Goal: Information Seeking & Learning: Find specific fact

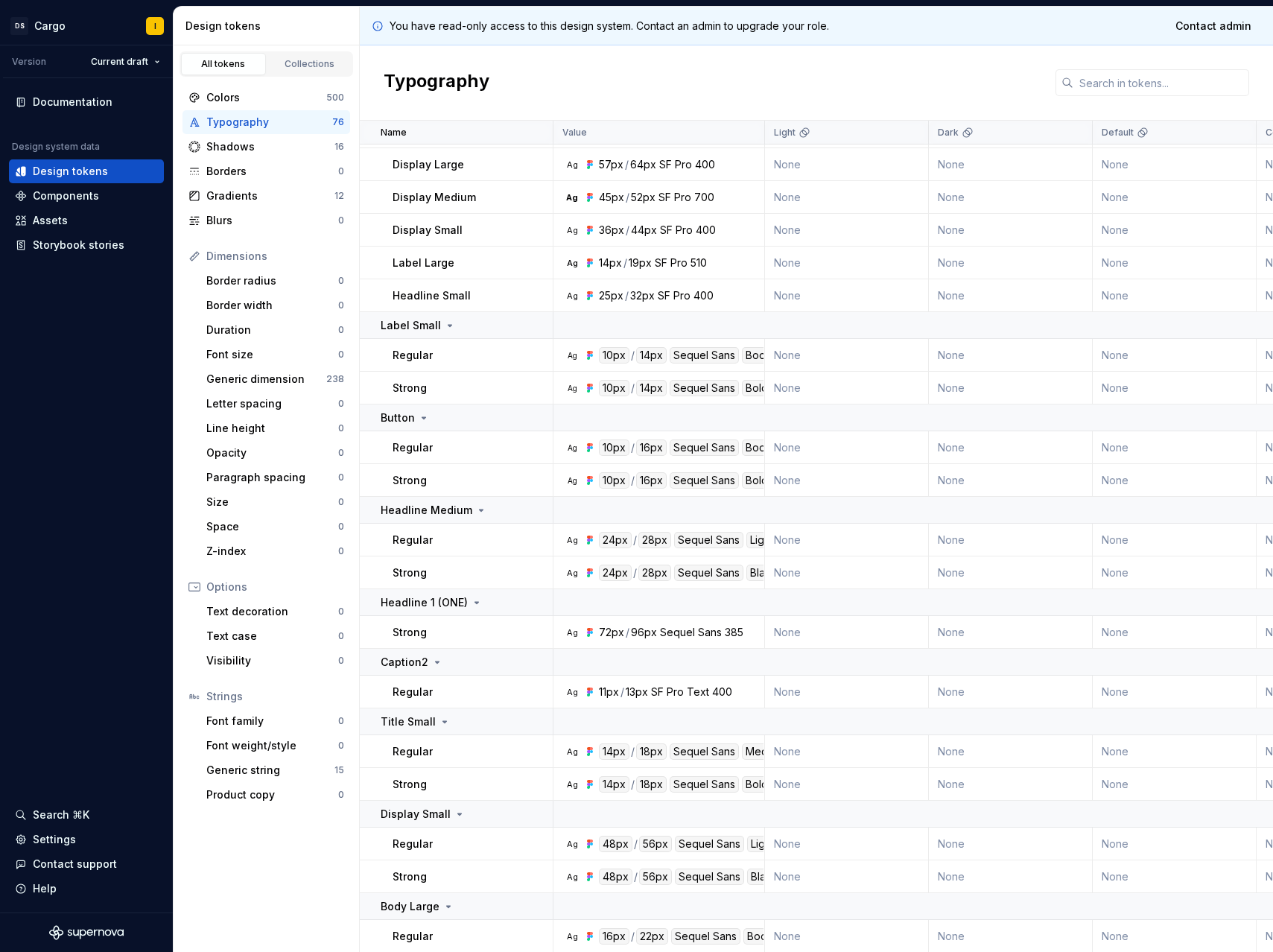
scroll to position [1018, 0]
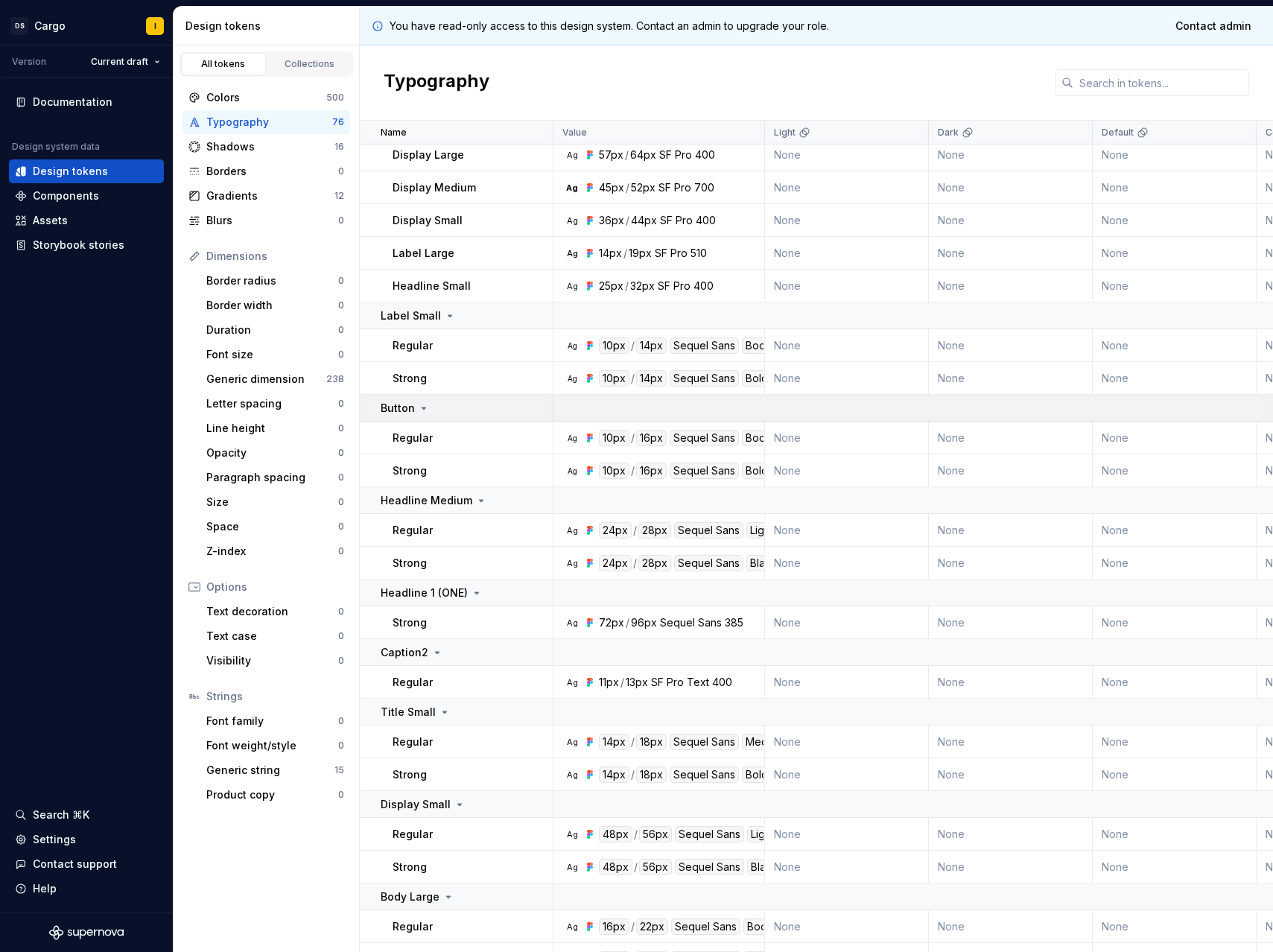
click at [419, 407] on icon at bounding box center [424, 408] width 12 height 12
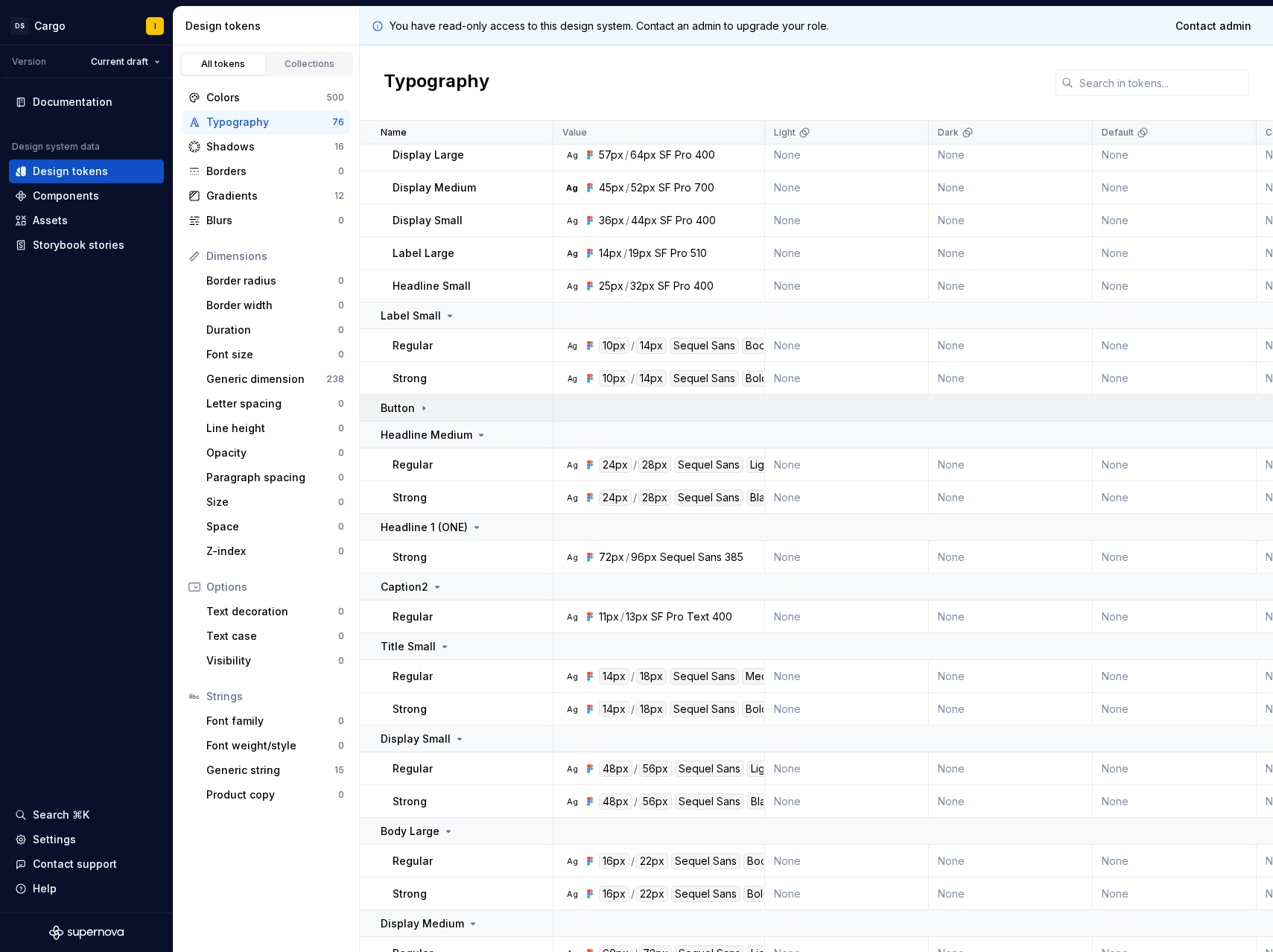
click at [419, 407] on icon at bounding box center [424, 408] width 12 height 12
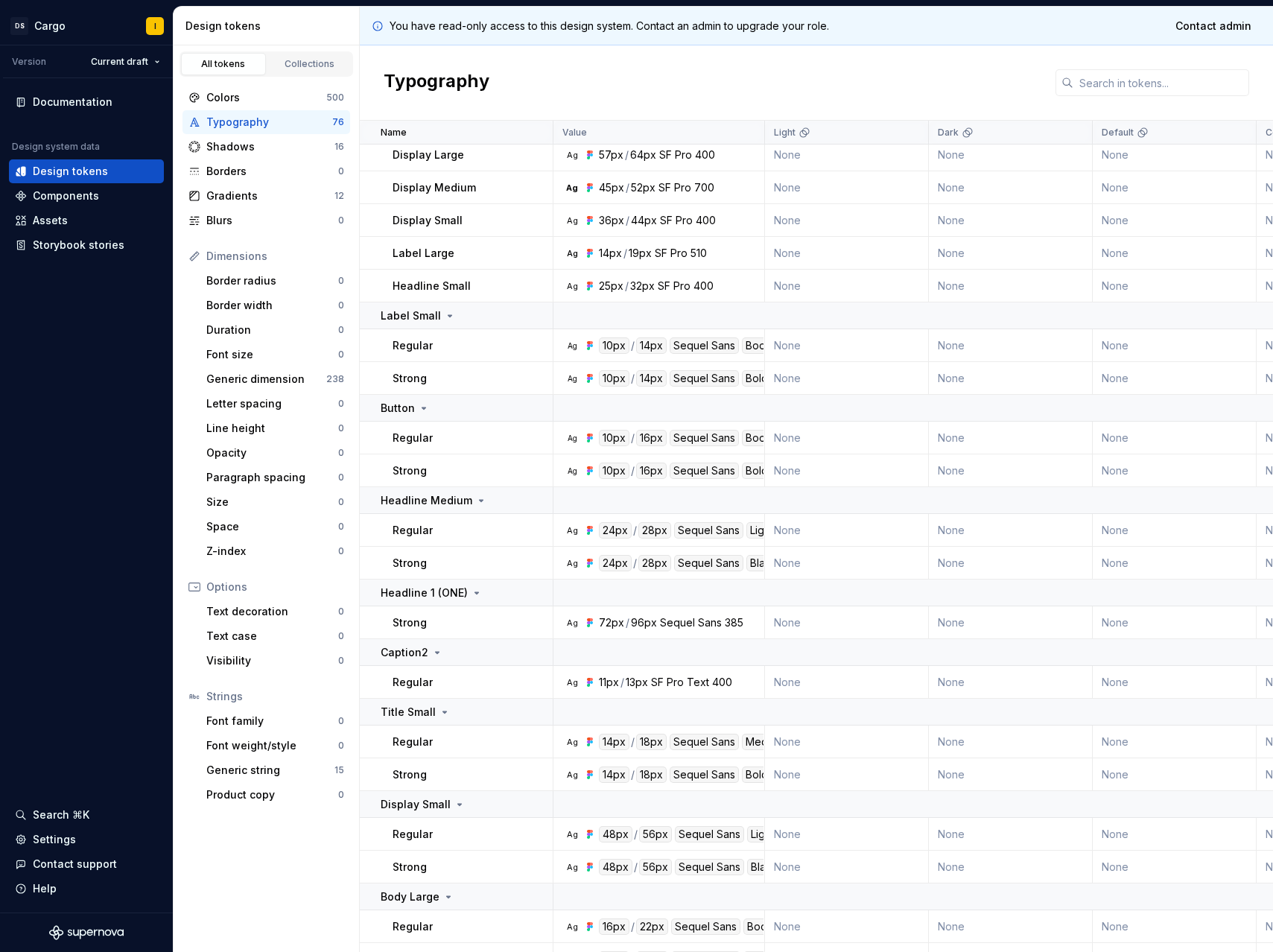
click at [409, 474] on p "Strong" at bounding box center [410, 471] width 34 height 15
click at [410, 468] on p "Strong" at bounding box center [410, 471] width 34 height 15
click at [411, 468] on p "Strong" at bounding box center [410, 471] width 34 height 15
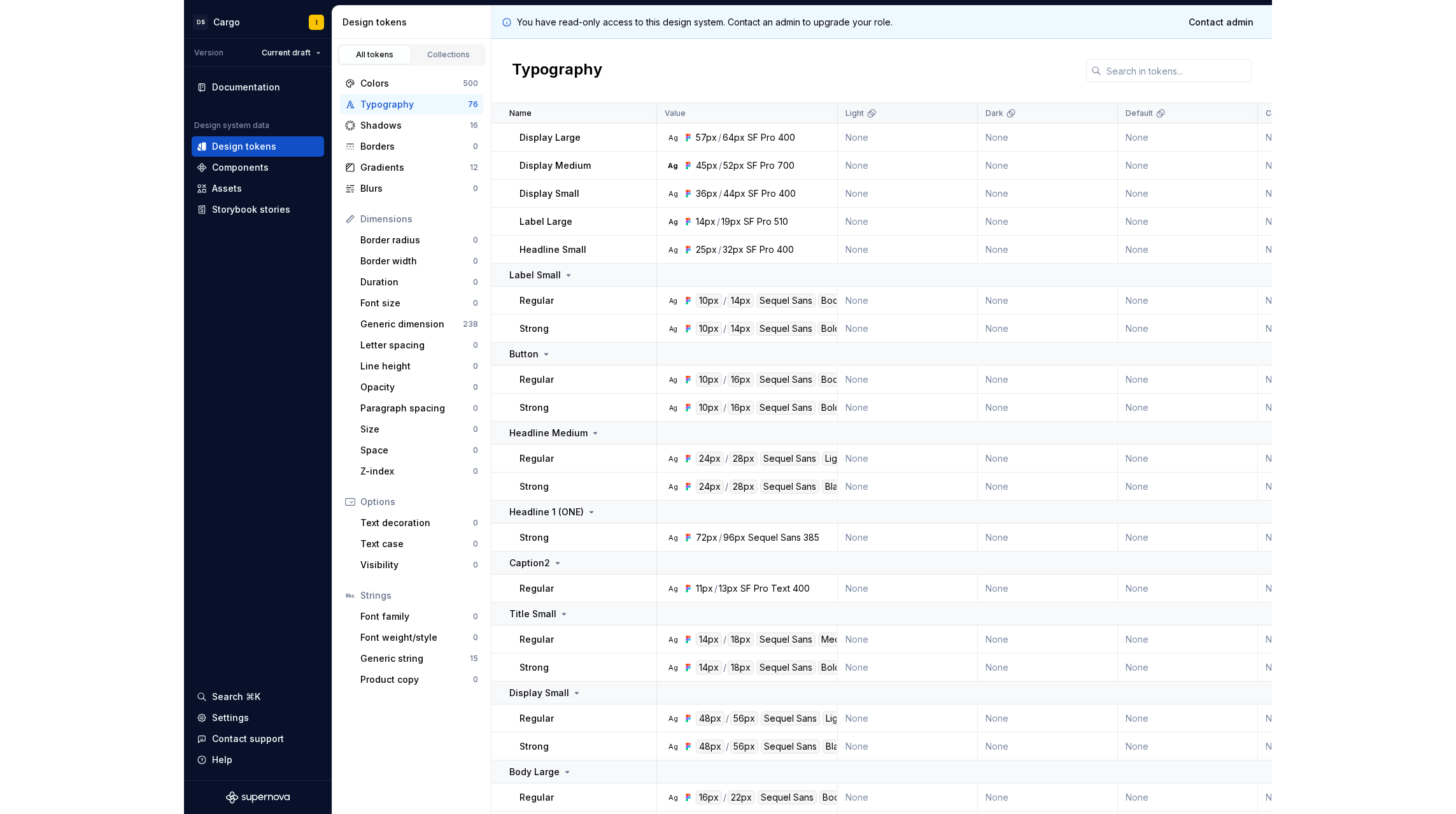
scroll to position [863, 0]
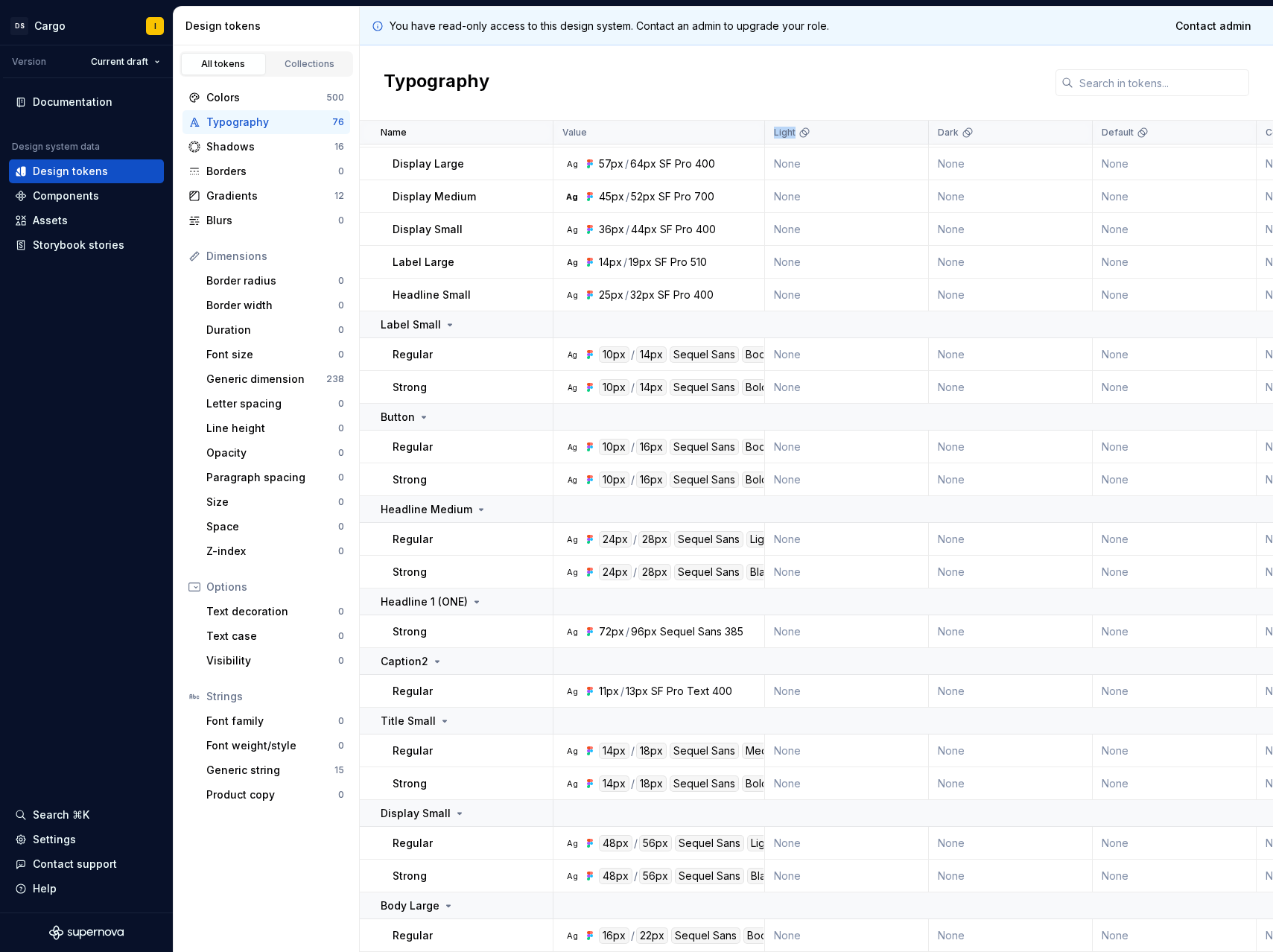
drag, startPoint x: 766, startPoint y: 127, endPoint x: 794, endPoint y: 135, distance: 29.1
click at [796, 134] on div "Light" at bounding box center [847, 133] width 164 height 23
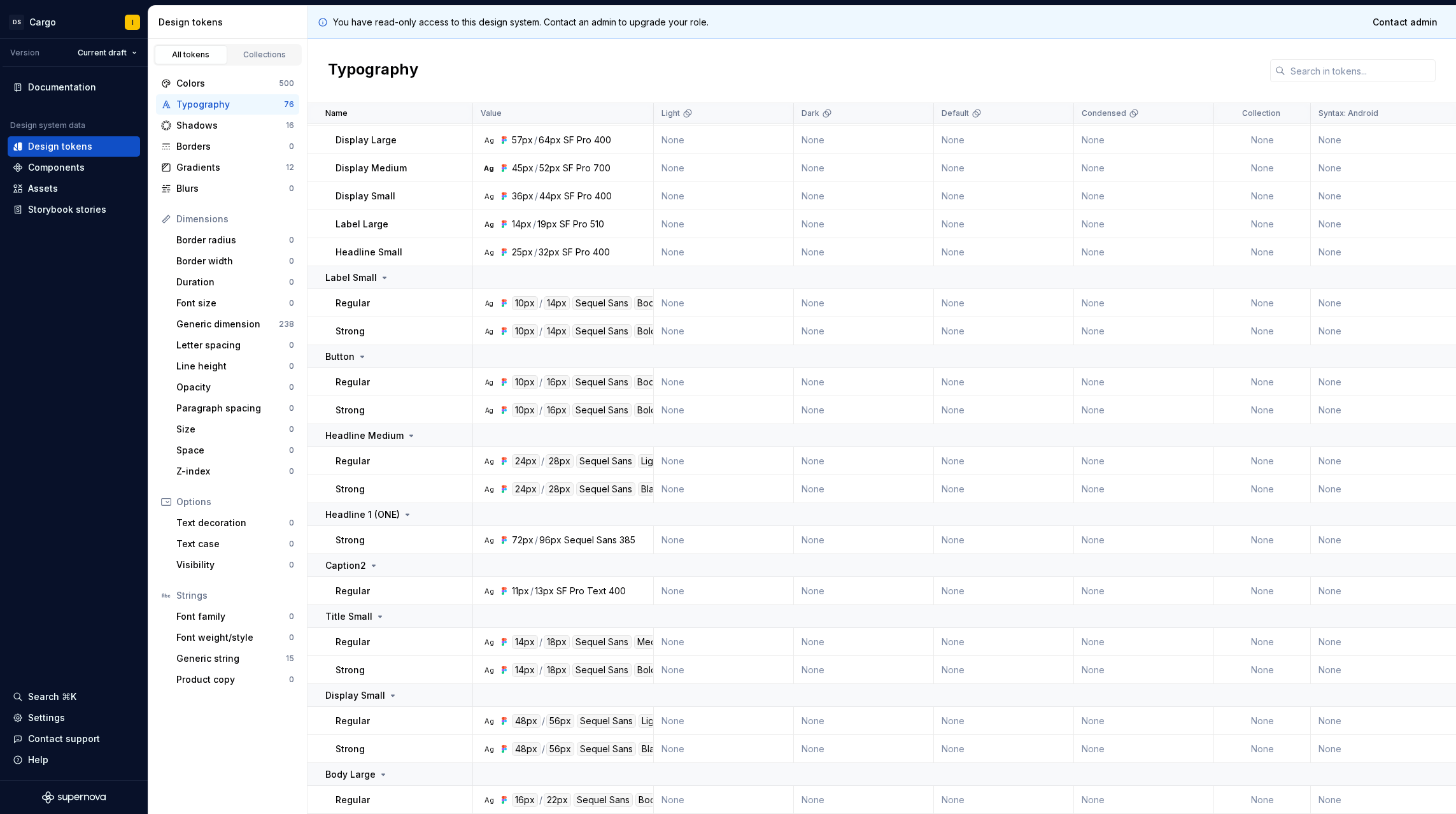
click at [643, 377] on div "Book Body" at bounding box center [661, 382] width 54 height 14
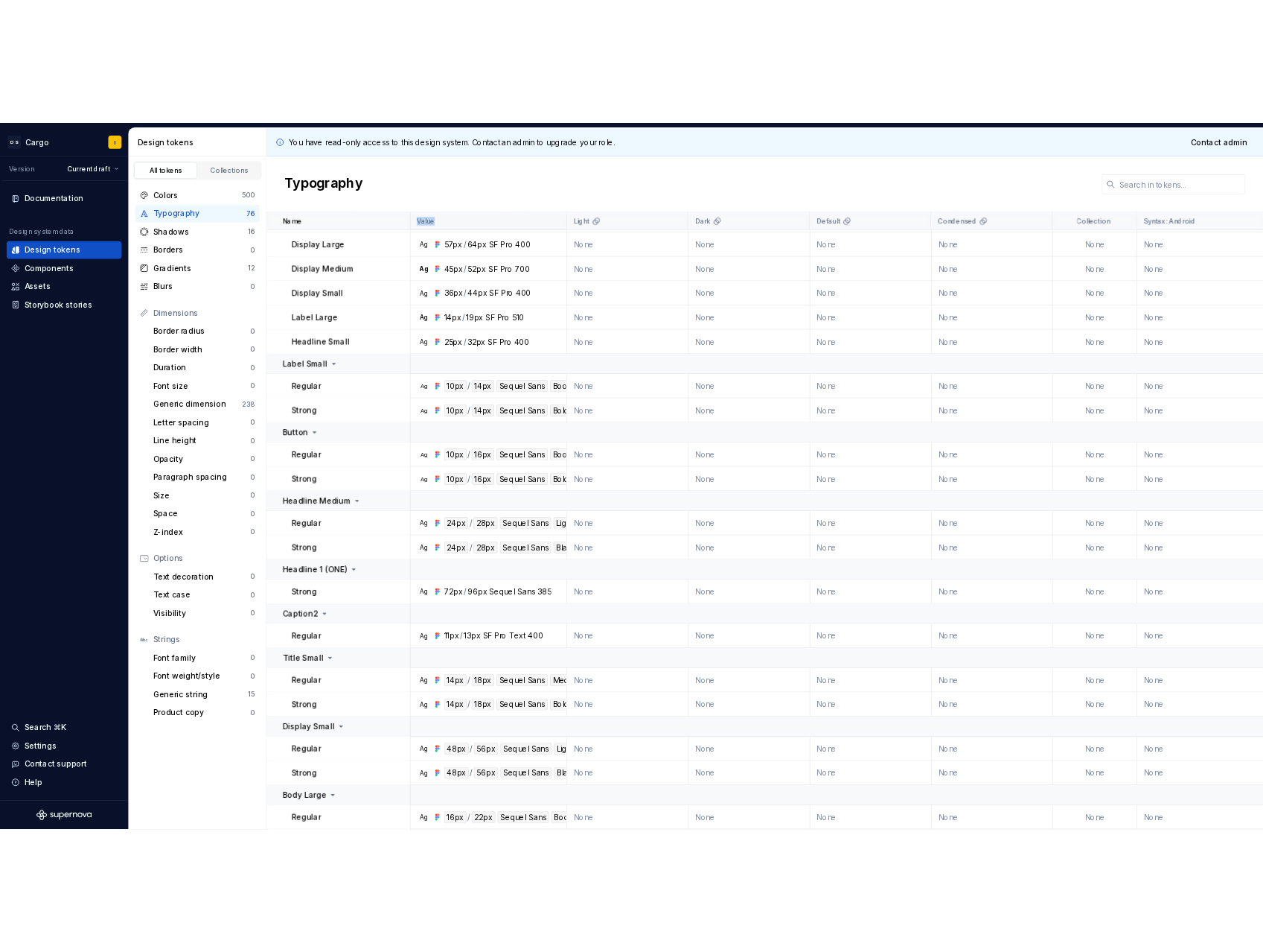
scroll to position [965, 0]
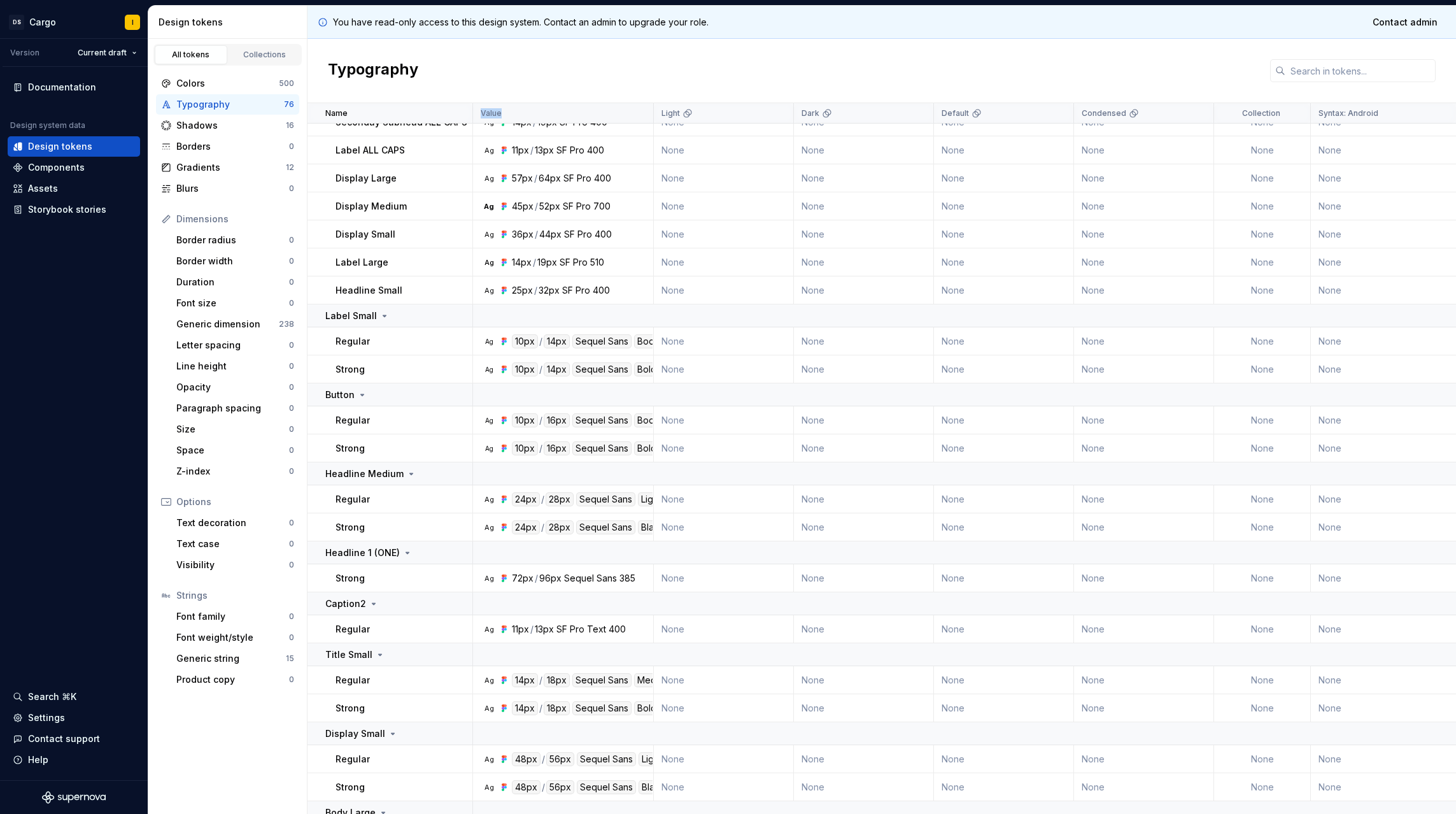
click at [652, 108] on tr "Name Value Light Dark Default Condensed Collection Syntax: Android Syntax: iOS …" at bounding box center [1231, 113] width 1846 height 20
click at [652, 108] on div "Value" at bounding box center [564, 113] width 181 height 20
click at [660, 110] on div "Light" at bounding box center [724, 113] width 140 height 20
drag, startPoint x: 772, startPoint y: 111, endPoint x: 785, endPoint y: 109, distance: 13.2
click at [774, 111] on div "Light" at bounding box center [723, 113] width 124 height 10
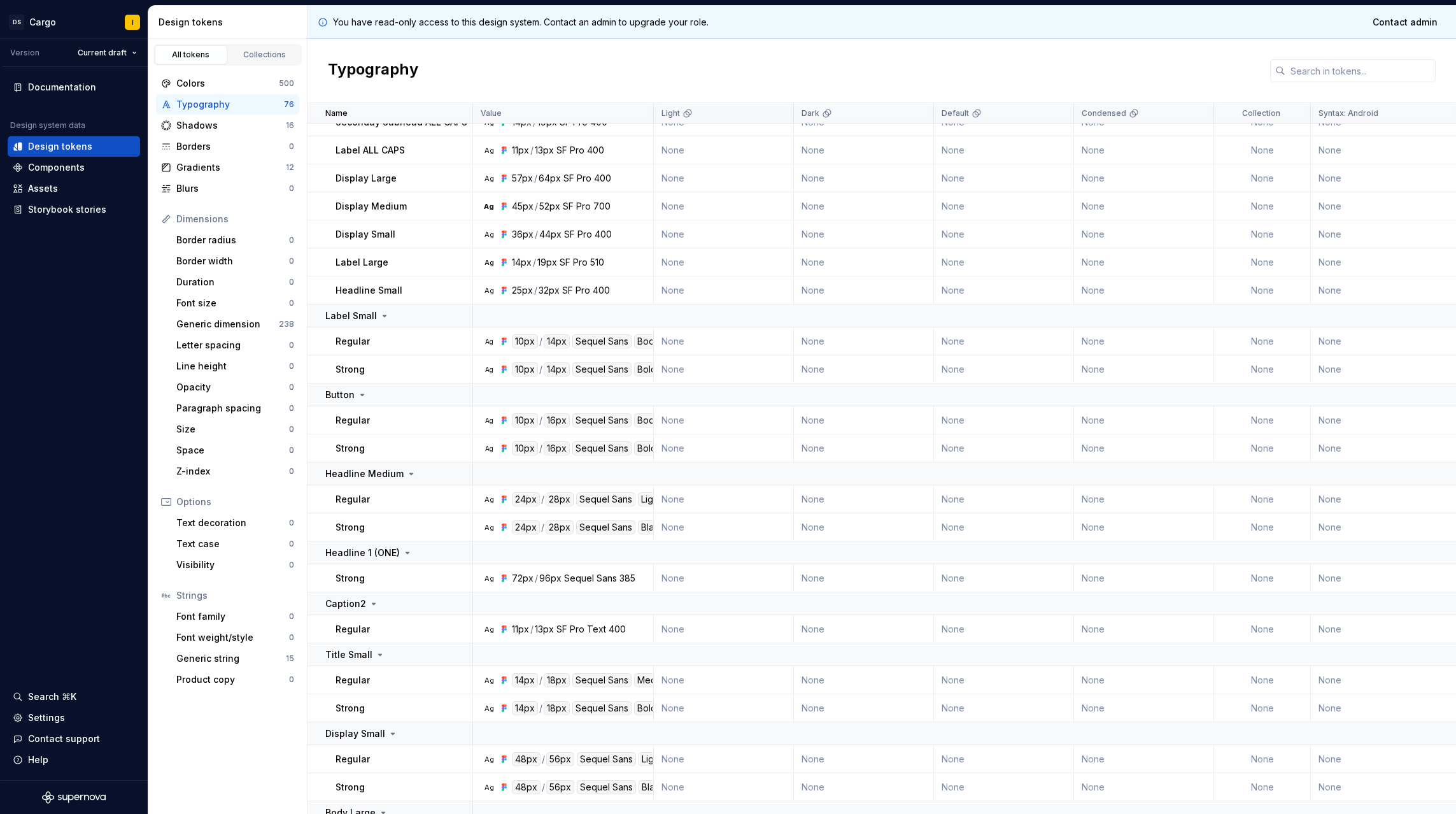
click at [791, 108] on div "Light" at bounding box center [724, 113] width 140 height 20
click at [792, 108] on div "Light" at bounding box center [724, 113] width 140 height 20
drag, startPoint x: 567, startPoint y: 519, endPoint x: 676, endPoint y: 531, distance: 109.7
click at [676, 531] on tr "Strong Ag 24px / 28px Sequel Sans Black Head None None None None None None None…" at bounding box center [1231, 527] width 1846 height 28
click at [652, 524] on td "Ag 24px / 28px Sequel Sans Black Head" at bounding box center [564, 527] width 181 height 28
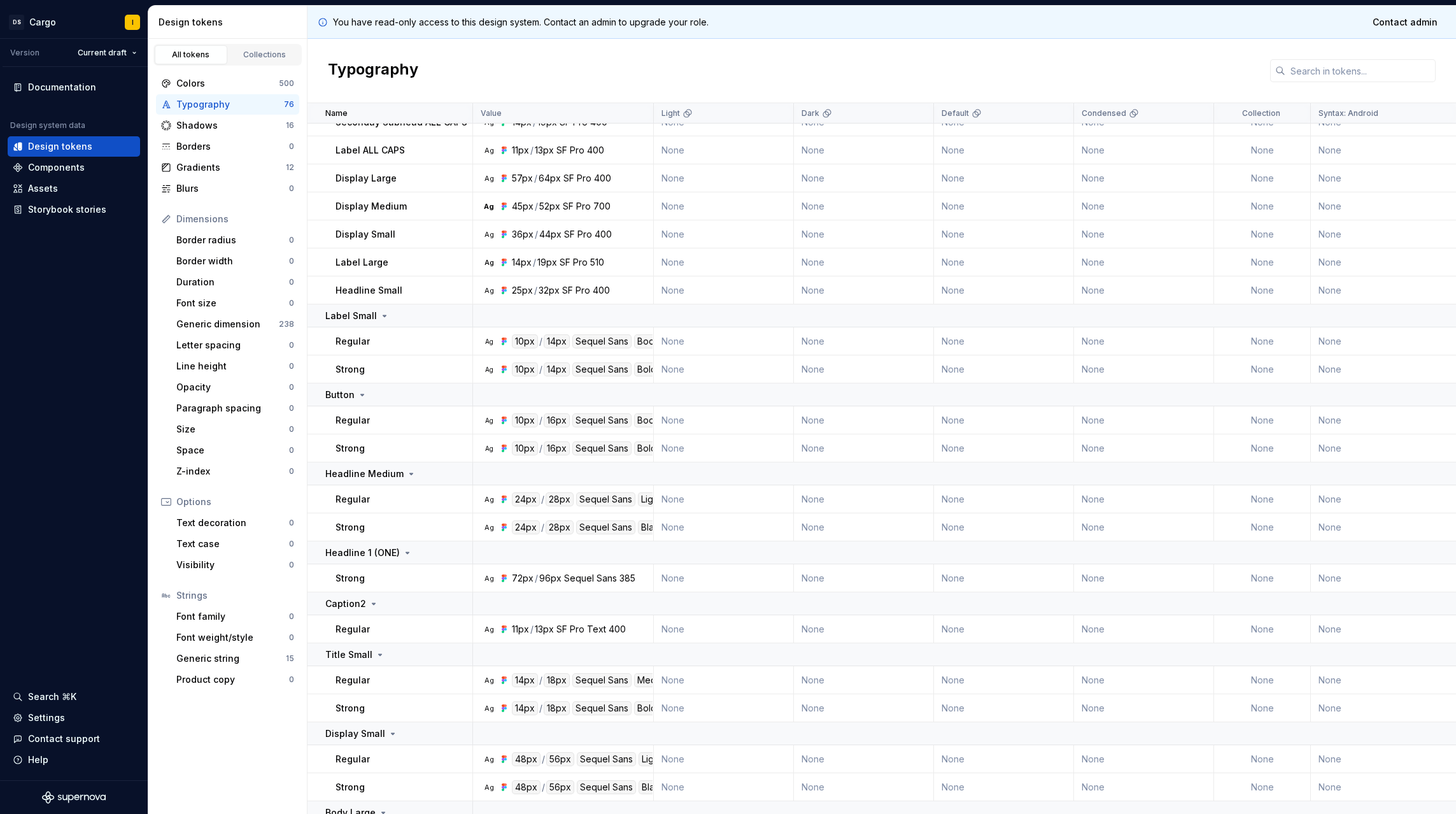
click at [650, 524] on div "Black Head" at bounding box center [666, 527] width 55 height 14
click at [652, 521] on div "Black Head" at bounding box center [666, 527] width 55 height 14
click at [654, 519] on td "None" at bounding box center [724, 527] width 140 height 28
click at [655, 515] on td "None" at bounding box center [724, 527] width 140 height 28
click at [646, 522] on div "Black Head" at bounding box center [666, 527] width 55 height 14
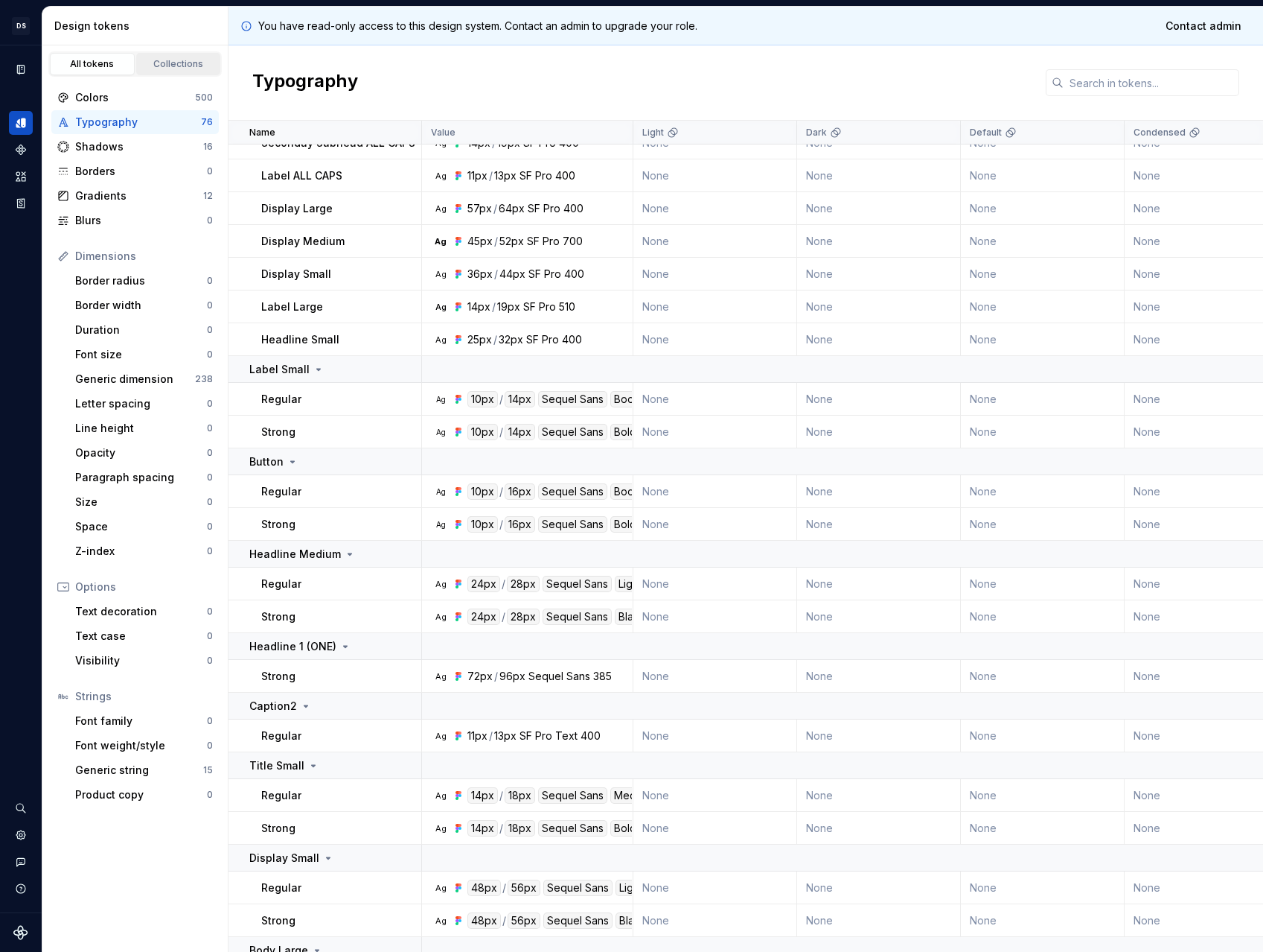
click at [177, 61] on div "Collections" at bounding box center [179, 64] width 75 height 12
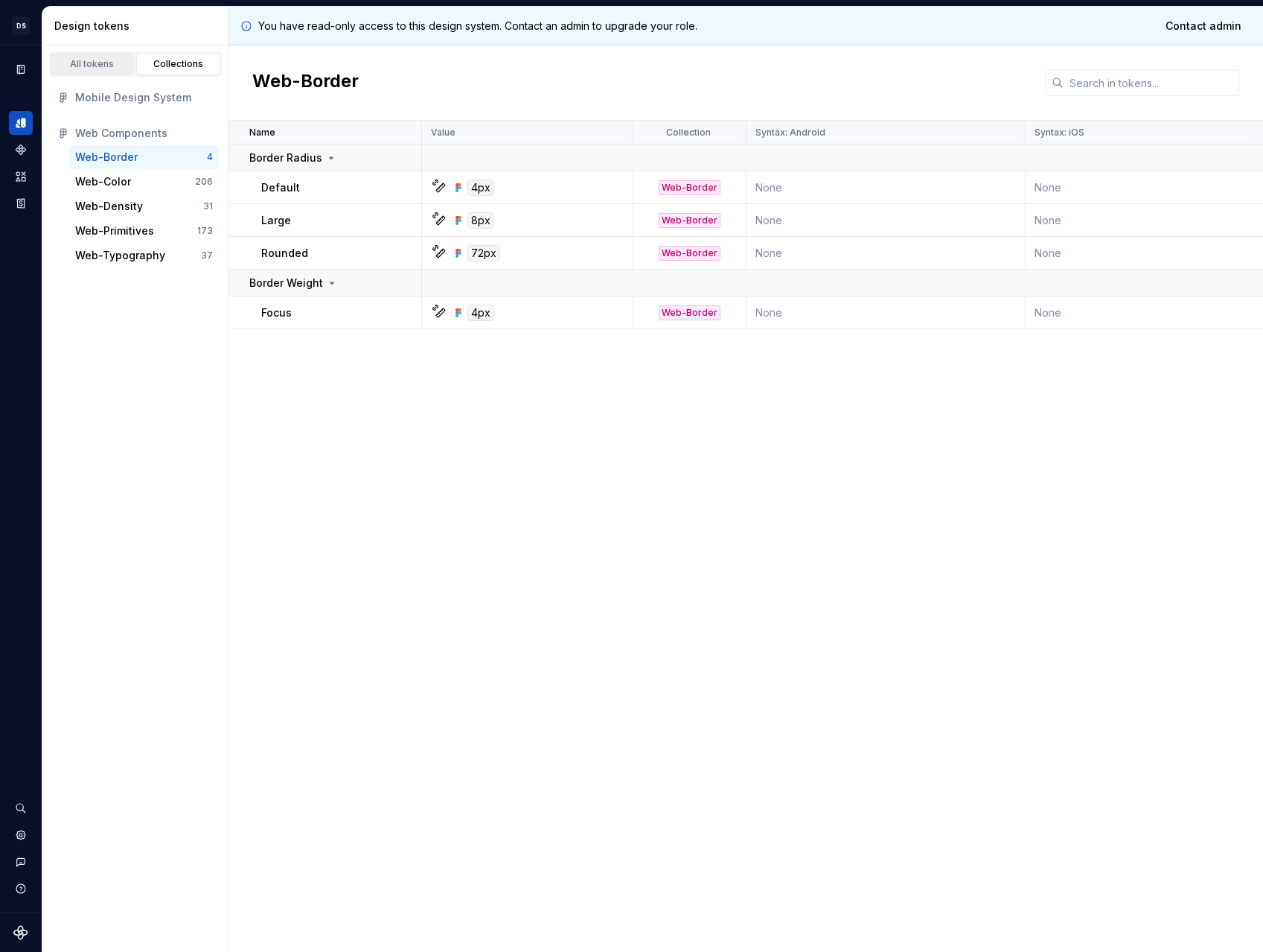
click at [96, 65] on div "All tokens" at bounding box center [92, 64] width 75 height 12
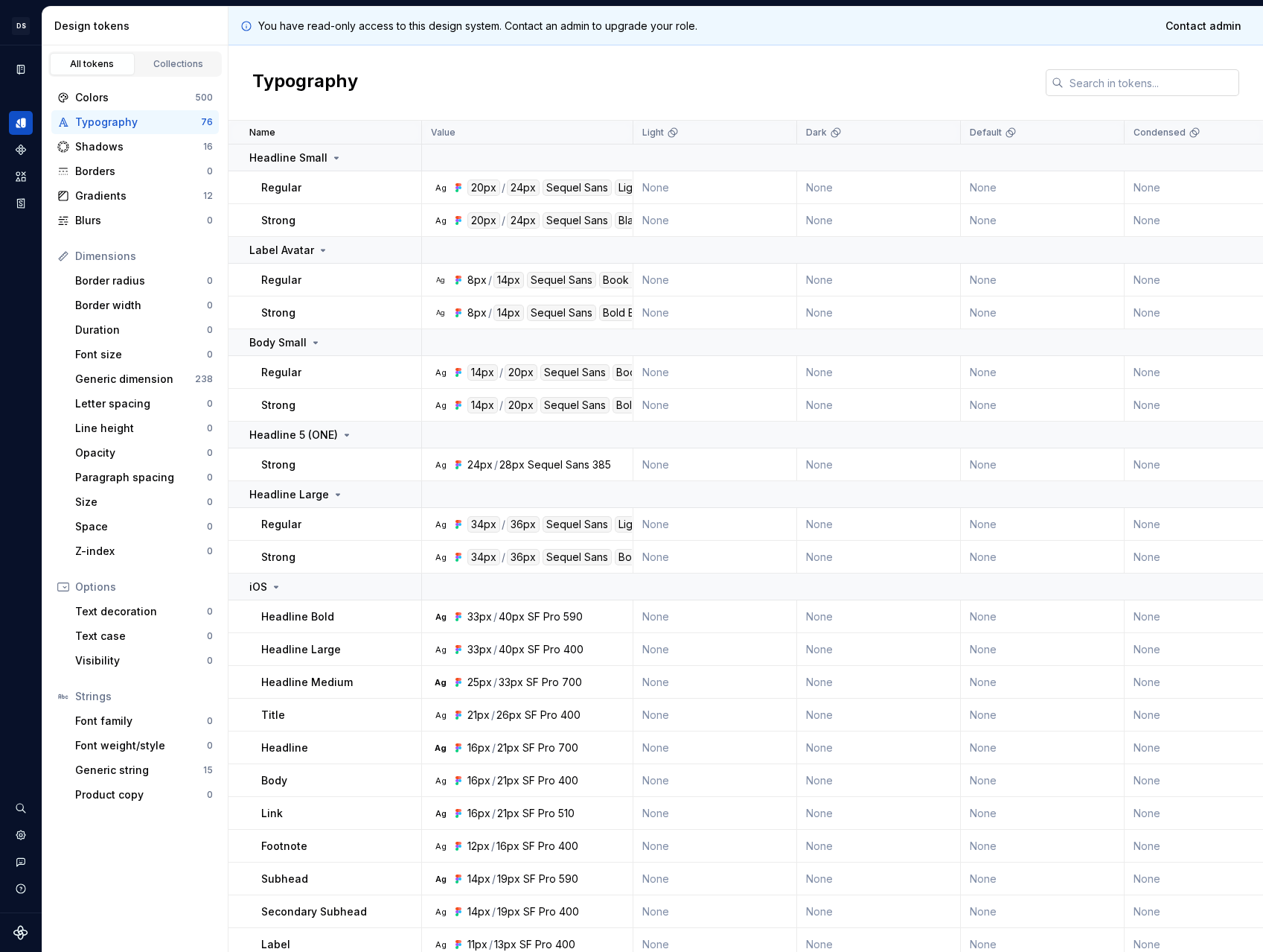
click at [1108, 88] on input "text" at bounding box center [1152, 83] width 176 height 27
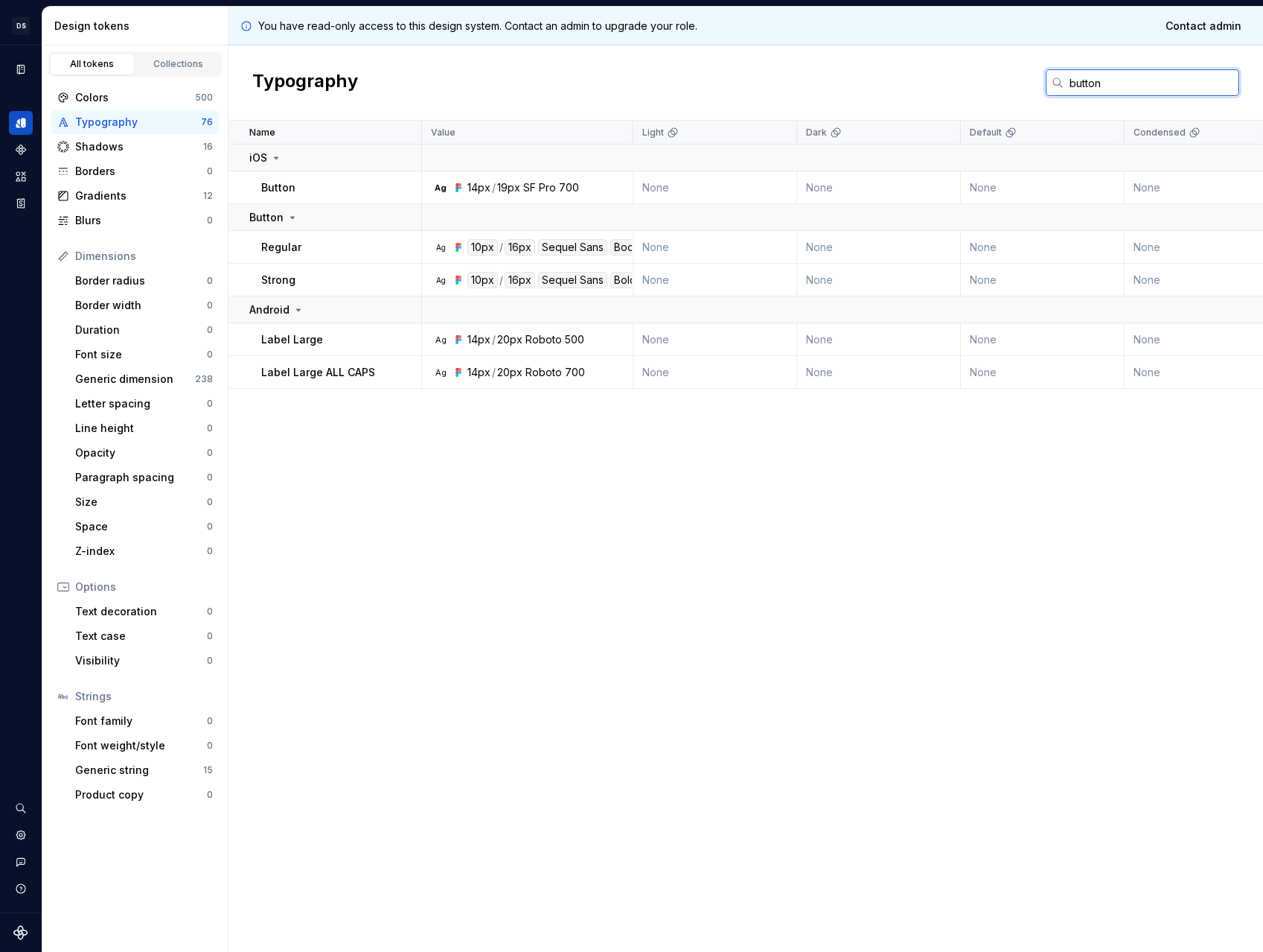
type input "button"
click at [336, 240] on div "Regular" at bounding box center [341, 247] width 159 height 15
click at [338, 240] on div "Regular" at bounding box center [341, 247] width 159 height 15
click at [295, 249] on p "Regular" at bounding box center [282, 247] width 40 height 15
click at [277, 247] on p "Regular" at bounding box center [282, 247] width 40 height 15
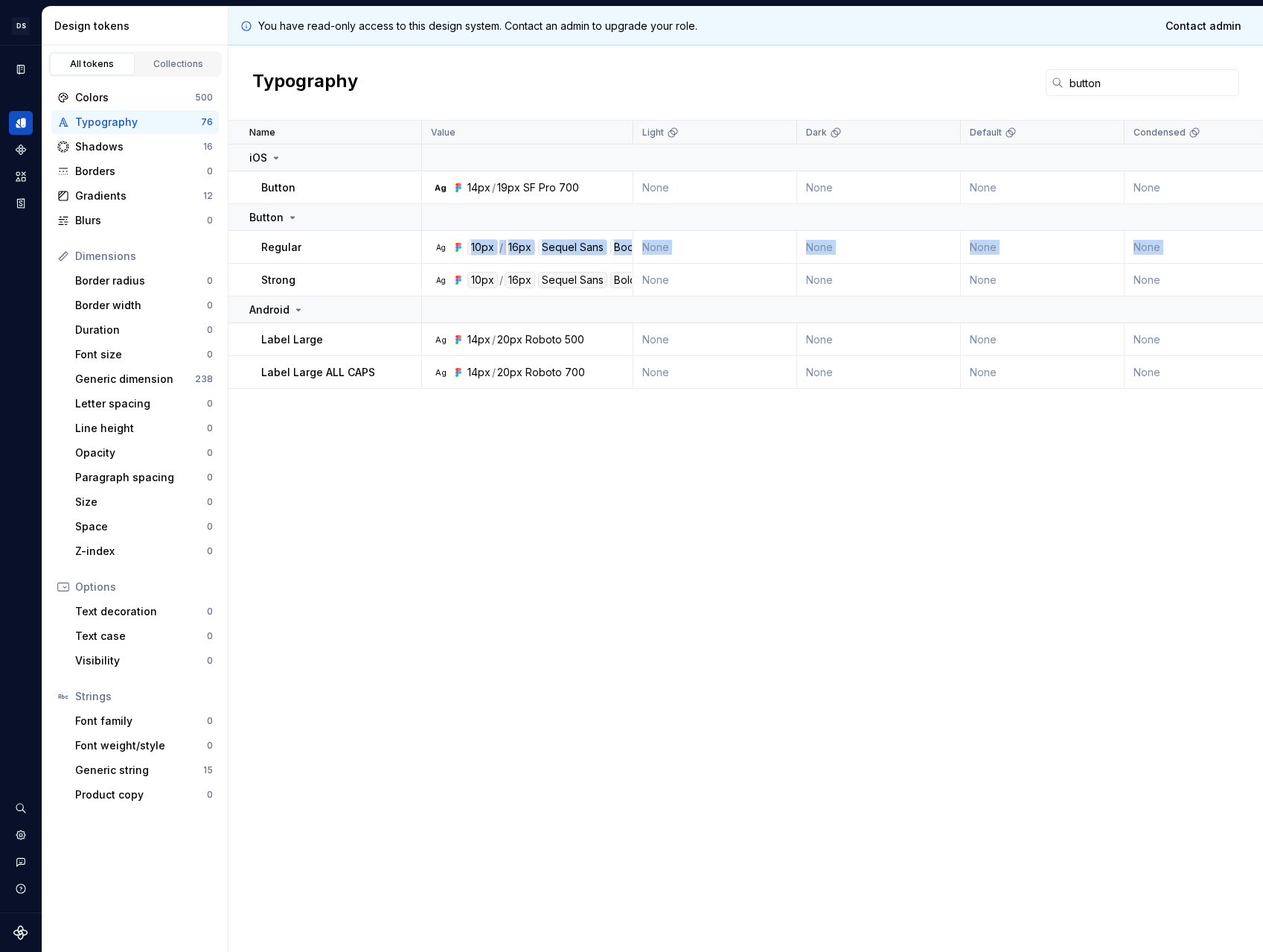
drag, startPoint x: 277, startPoint y: 264, endPoint x: 455, endPoint y: 276, distance: 178.4
click at [304, 272] on td "Strong" at bounding box center [325, 279] width 194 height 33
drag, startPoint x: 455, startPoint y: 276, endPoint x: 497, endPoint y: 274, distance: 42.0
click at [497, 274] on div "10px / 16px Sequel Sans Bold Body" at bounding box center [561, 280] width 216 height 17
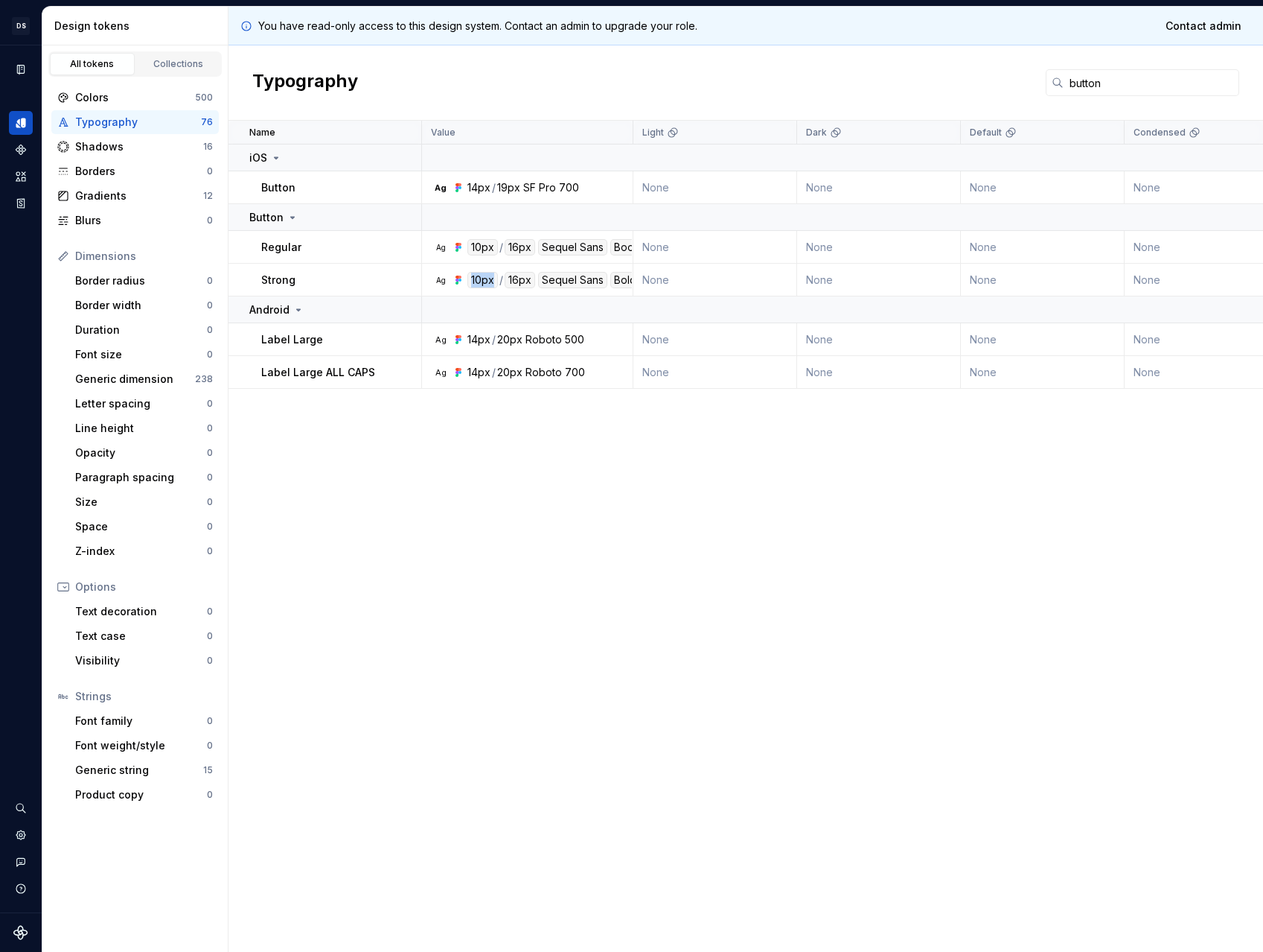
drag, startPoint x: 497, startPoint y: 274, endPoint x: 510, endPoint y: 275, distance: 13.0
click at [498, 274] on div "10px / 16px Sequel Sans Bold Body" at bounding box center [569, 280] width 202 height 17
click at [707, 273] on td "None" at bounding box center [715, 279] width 164 height 33
drag, startPoint x: 704, startPoint y: 273, endPoint x: 615, endPoint y: 258, distance: 90.3
click at [673, 265] on td "None" at bounding box center [715, 279] width 164 height 33
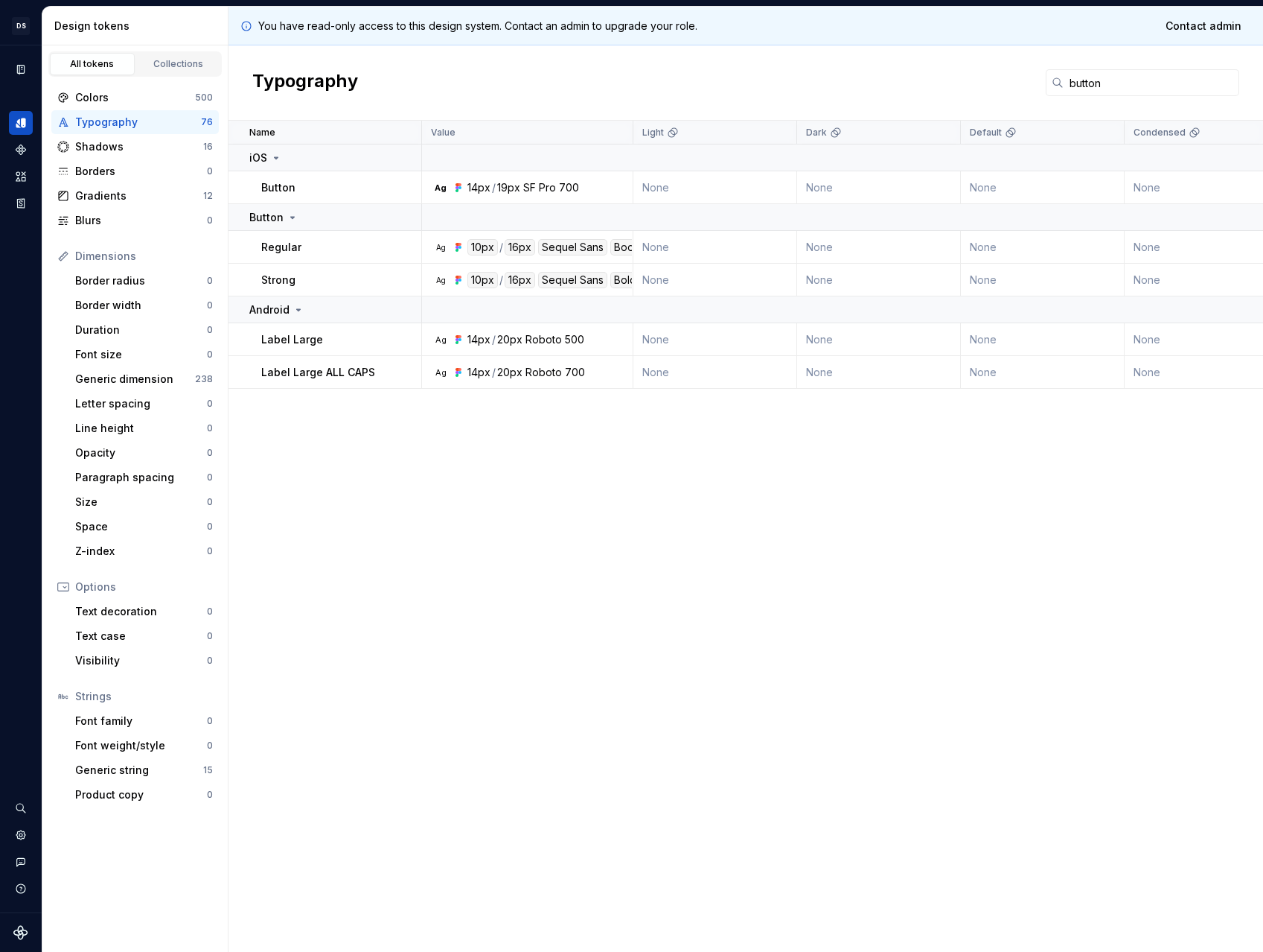
click at [621, 255] on td "Ag 10px / 16px Sequel Sans Book Body" at bounding box center [528, 247] width 211 height 33
click at [759, 242] on td "None" at bounding box center [715, 247] width 164 height 33
drag, startPoint x: 759, startPoint y: 254, endPoint x: 776, endPoint y: 263, distance: 19.2
click at [758, 257] on td "None" at bounding box center [715, 247] width 164 height 33
drag, startPoint x: 776, startPoint y: 263, endPoint x: 932, endPoint y: 251, distance: 156.5
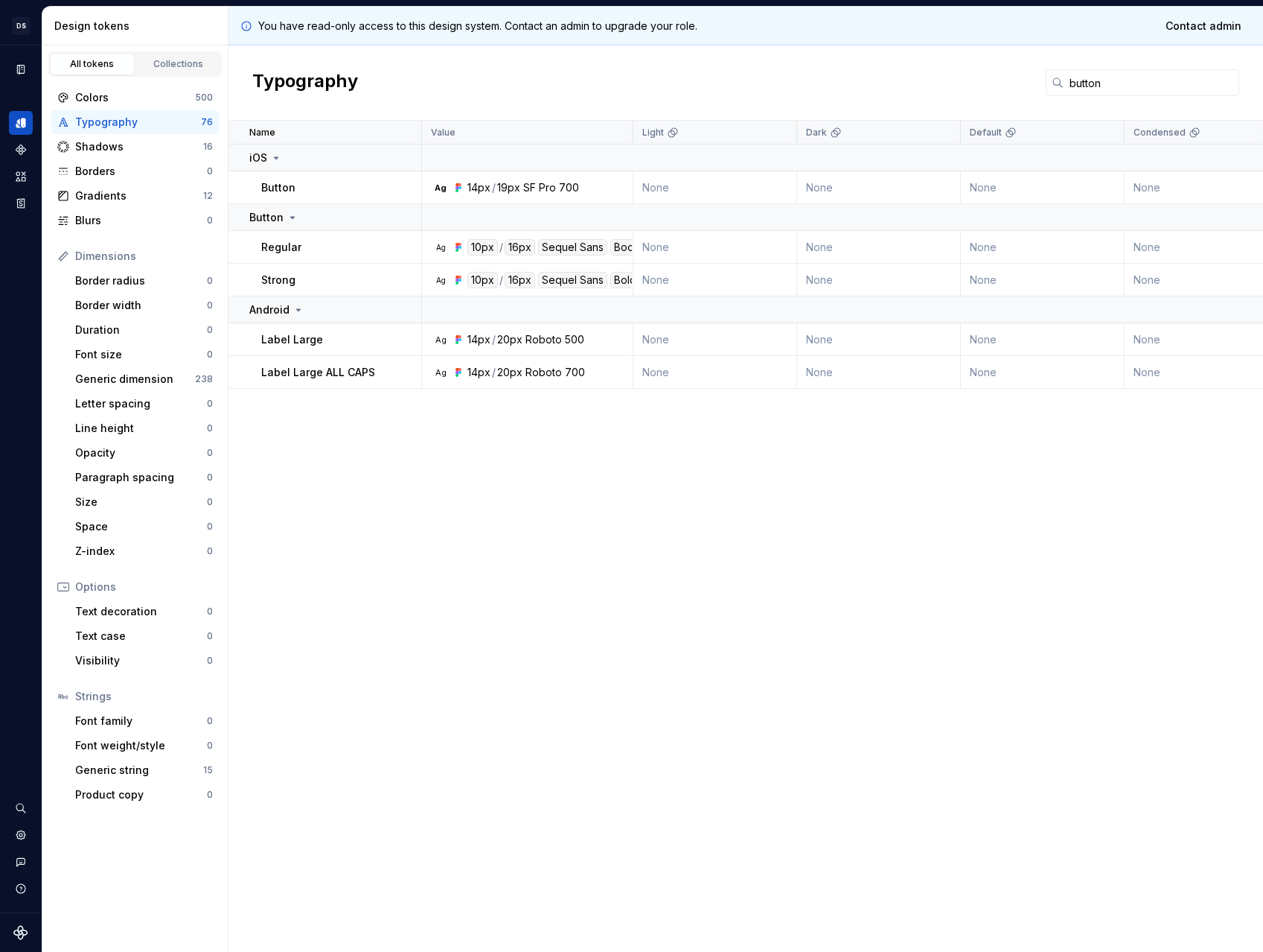
drag, startPoint x: 932, startPoint y: 251, endPoint x: 1022, endPoint y: 227, distance: 93.1
click at [938, 249] on td "None" at bounding box center [879, 247] width 164 height 33
drag, startPoint x: 1070, startPoint y: 218, endPoint x: 1133, endPoint y: 228, distance: 63.8
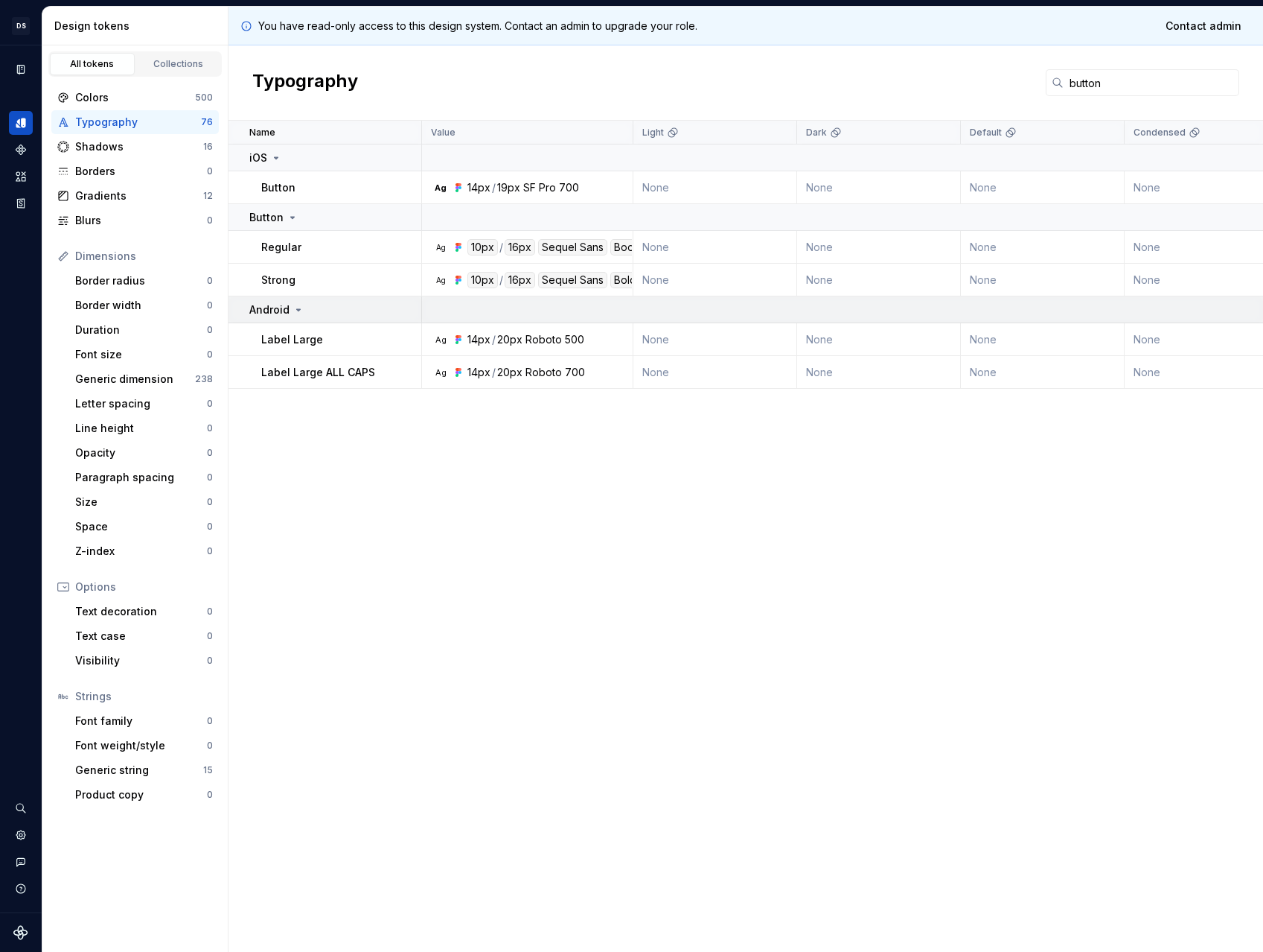
drag, startPoint x: 1133, startPoint y: 228, endPoint x: 1124, endPoint y: 239, distance: 14.2
click at [560, 294] on td "Ag 10px / 16px Sequel Sans Bold Body" at bounding box center [528, 279] width 211 height 33
